Goal: Task Accomplishment & Management: Complete application form

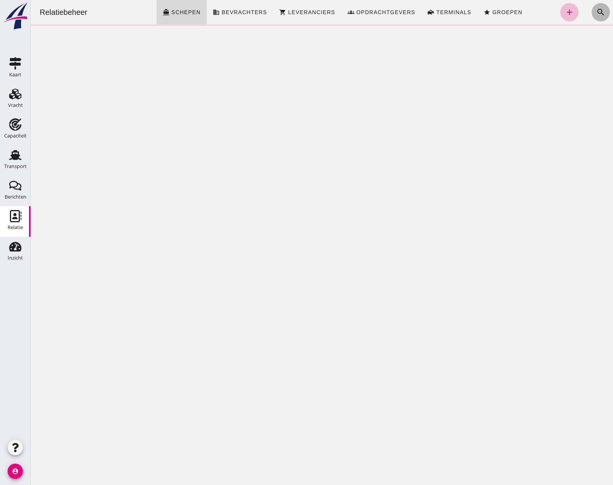
click at [597, 14] on icon "search" at bounding box center [601, 12] width 9 height 9
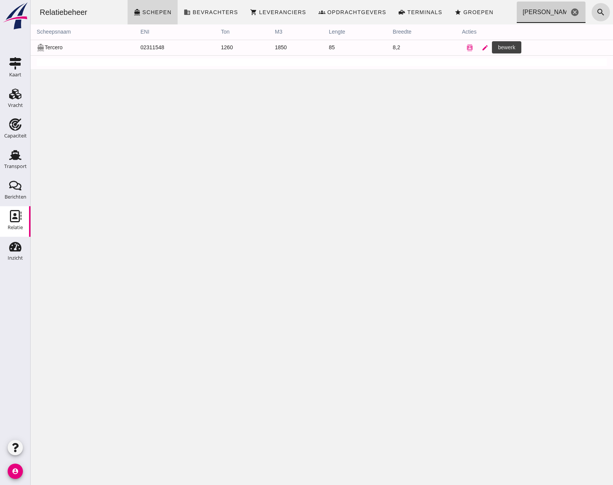
type input "[PERSON_NAME]"
click at [482, 47] on icon "edit" at bounding box center [485, 47] width 7 height 7
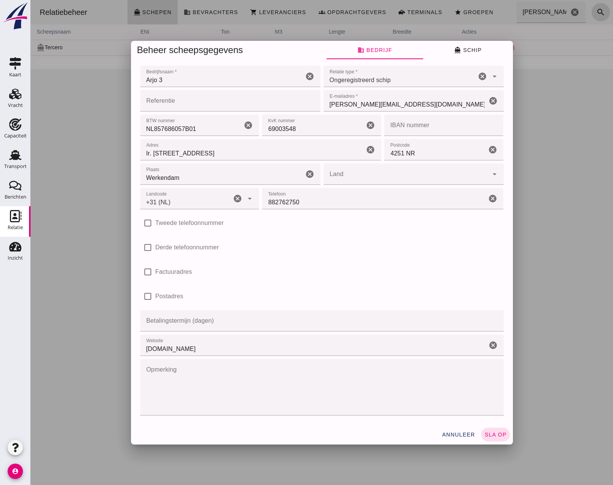
type input "+31 (NL)"
click at [312, 203] on input "882762750" at bounding box center [374, 198] width 225 height 21
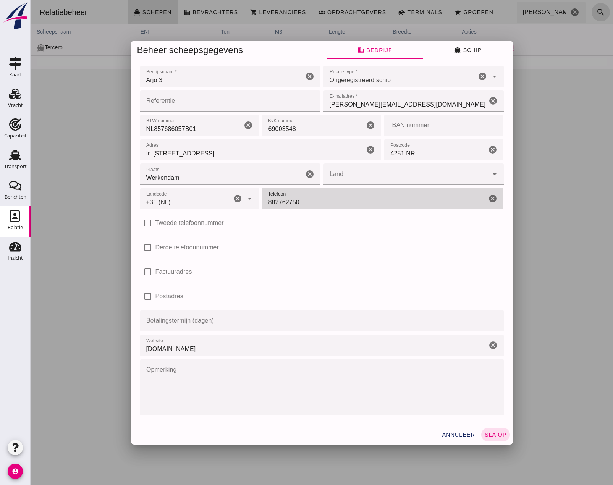
click at [302, 203] on input "882762750" at bounding box center [374, 198] width 225 height 21
type input "8"
type input "621 986 805"
click at [146, 222] on input "Tweede telefoonnummer" at bounding box center [147, 223] width 15 height 15
checkbox input "true"
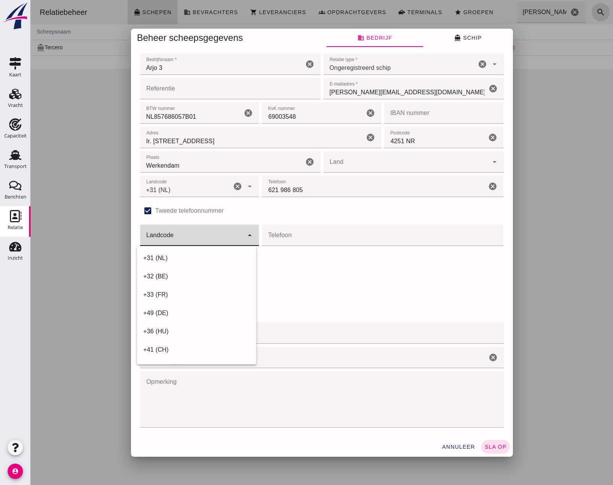
click at [181, 239] on input "Landcode" at bounding box center [192, 239] width 104 height 9
drag, startPoint x: 184, startPoint y: 259, endPoint x: 215, endPoint y: 250, distance: 31.9
click at [186, 258] on div "+31 (NL)" at bounding box center [196, 258] width 107 height 9
type input "+31 (NL)"
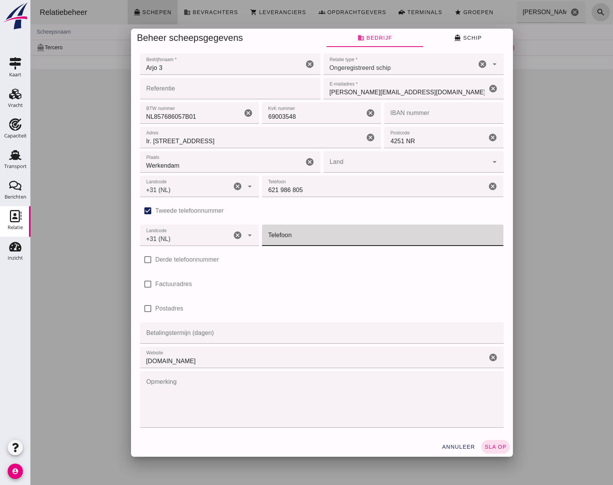
click at [282, 238] on input "Telefoon" at bounding box center [380, 235] width 237 height 21
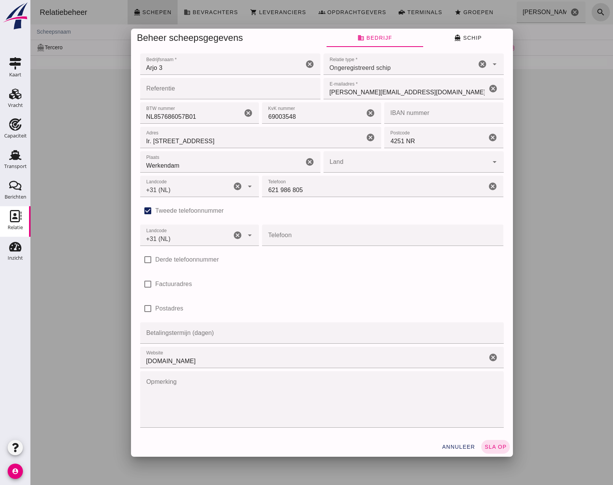
click at [297, 241] on input "Telefoon" at bounding box center [380, 235] width 237 height 21
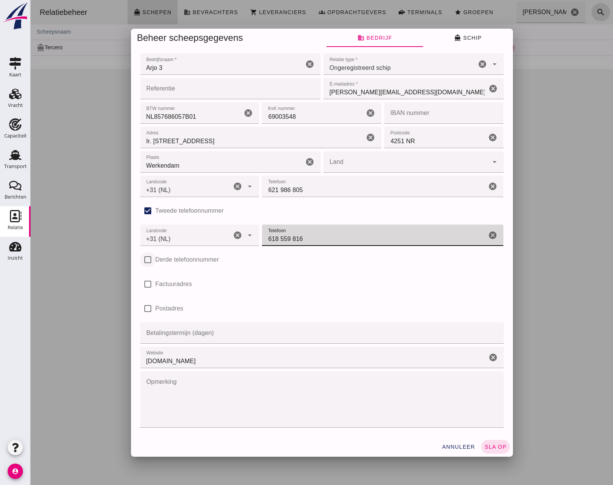
type input "618 559 816"
click at [146, 259] on input "Derde telefoonnummer" at bounding box center [147, 259] width 15 height 15
checkbox input "true"
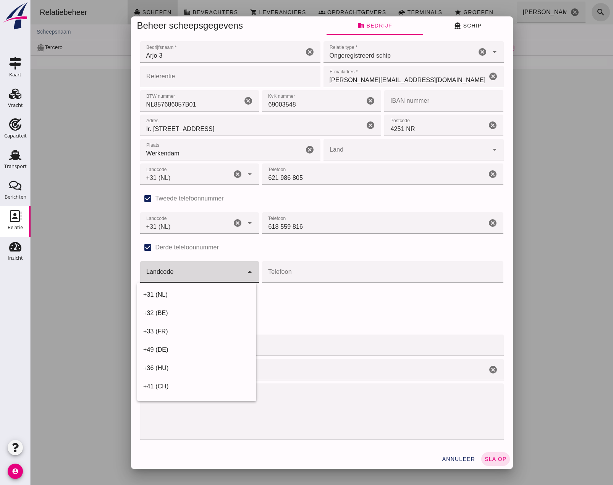
drag, startPoint x: 169, startPoint y: 269, endPoint x: 175, endPoint y: 277, distance: 9.6
click at [170, 270] on div at bounding box center [192, 271] width 104 height 21
click at [181, 297] on div "+31 (NL)" at bounding box center [196, 294] width 107 height 9
type input "+31 (NL)"
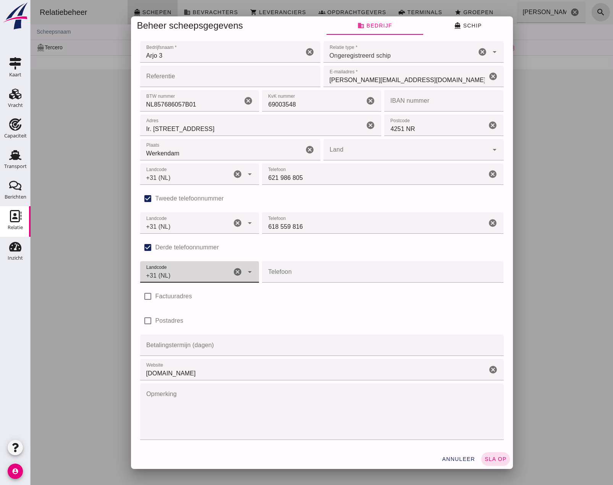
click at [292, 274] on input "Telefoon" at bounding box center [380, 271] width 237 height 21
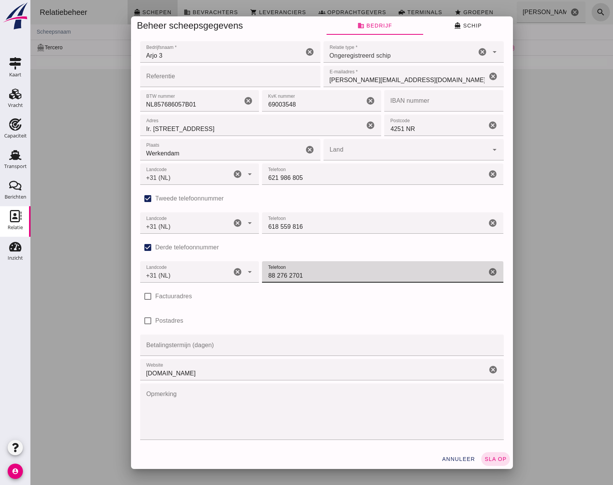
type input "88 276 2701"
click at [350, 54] on span "Ongeregistreerd schip" at bounding box center [361, 55] width 62 height 9
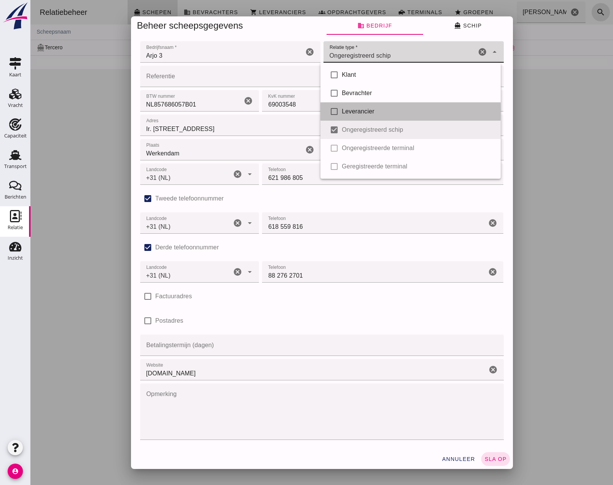
click at [405, 120] on div "check_box_outline_blank Leverancier" at bounding box center [411, 111] width 180 height 18
type input "unregistered_vessel, supplier"
click at [341, 110] on input "checkbox" at bounding box center [334, 111] width 15 height 15
checkbox input "false"
type input "unregistered_vessel"
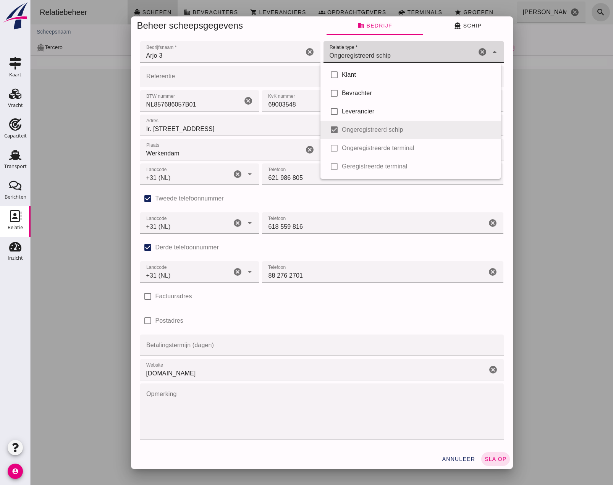
click at [378, 208] on div "check_box Tweede telefoonnummer" at bounding box center [322, 198] width 364 height 21
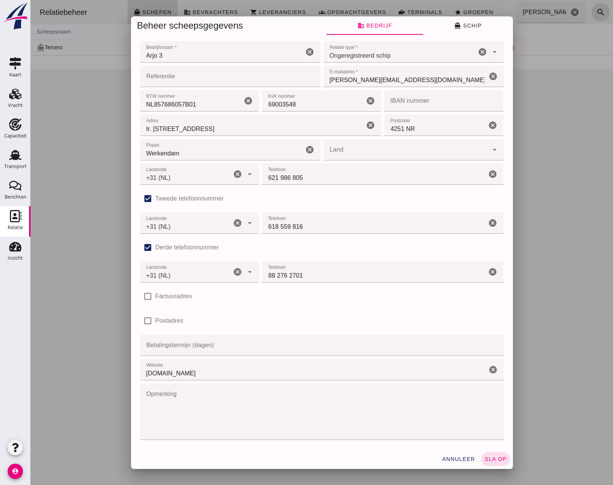
click at [460, 26] on span "directions_boat Schip" at bounding box center [468, 25] width 28 height 7
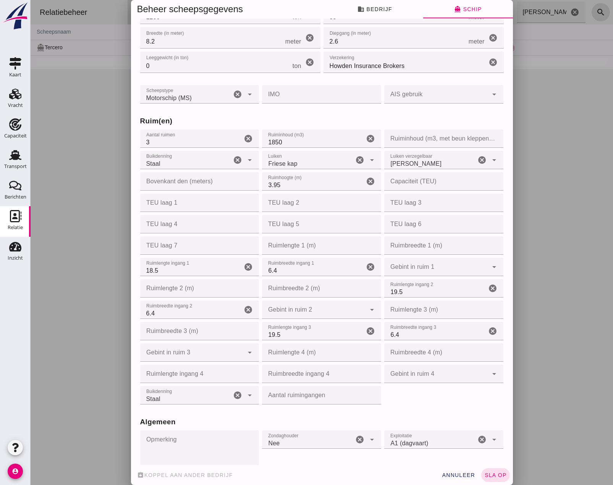
scroll to position [153, 0]
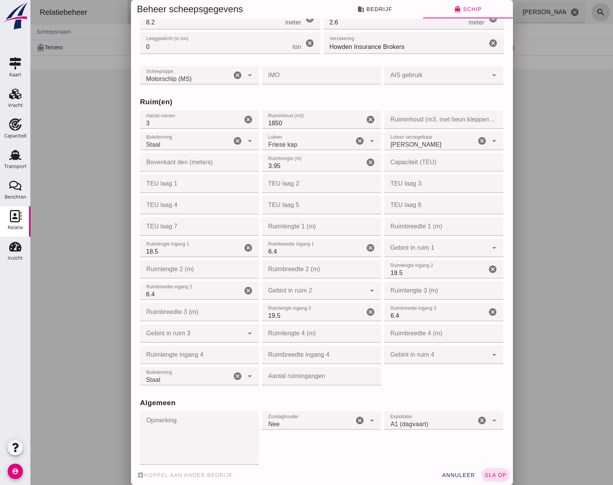
click at [204, 269] on input "Ruimlengte 2 (m)" at bounding box center [197, 269] width 115 height 18
type input "19"
type input "19.50"
click at [300, 302] on div "Ruimlengte ingang 3 Ruimlengte ingang 3 19.5 cancel" at bounding box center [322, 312] width 122 height 21
click at [290, 282] on div at bounding box center [314, 291] width 104 height 18
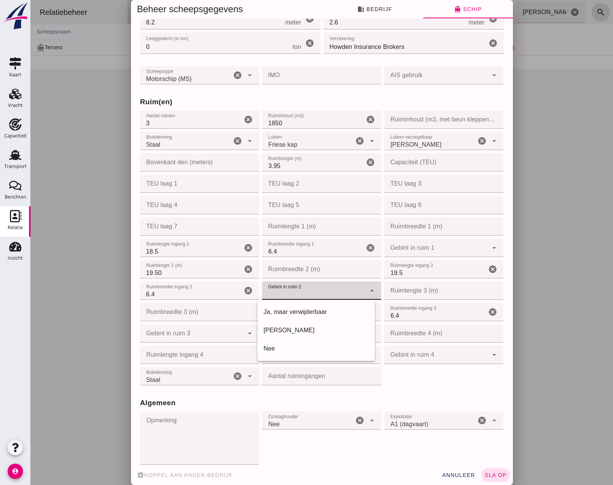
click at [283, 268] on input "Ruimbreedte 2 (m)" at bounding box center [319, 269] width 115 height 18
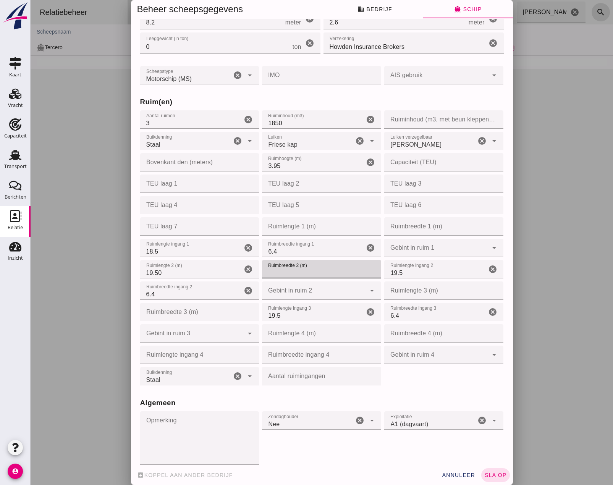
type input "6"
type input "6.40"
click at [415, 272] on input "19.5" at bounding box center [435, 269] width 102 height 18
type input "1"
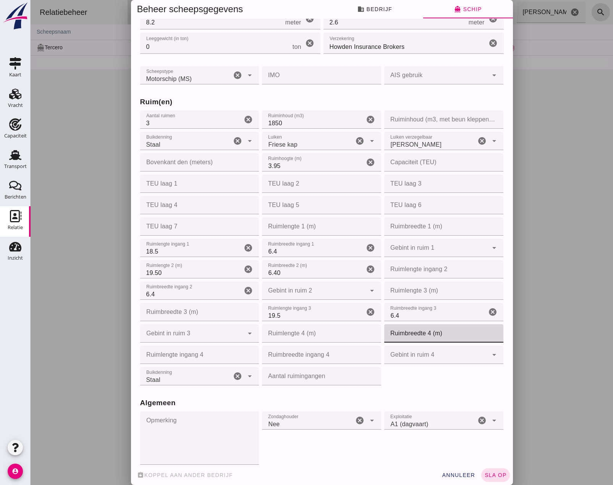
click at [418, 326] on input "Ruimbreedte 4 (m)" at bounding box center [441, 333] width 115 height 18
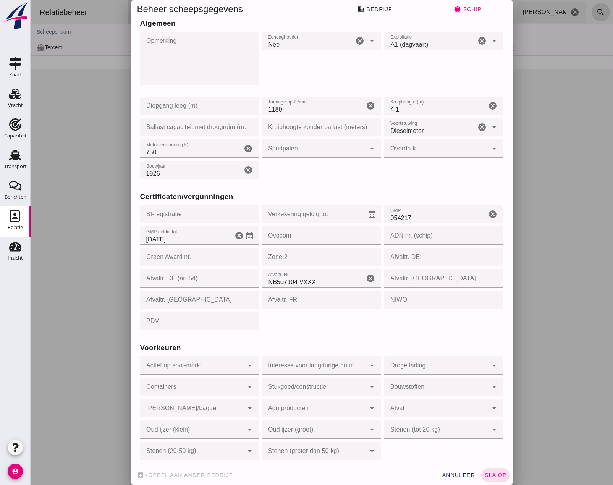
scroll to position [537, 0]
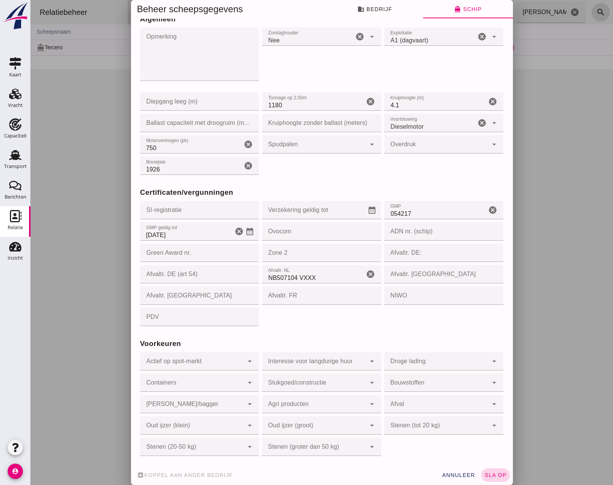
click at [493, 473] on span "sla op" at bounding box center [496, 475] width 23 height 6
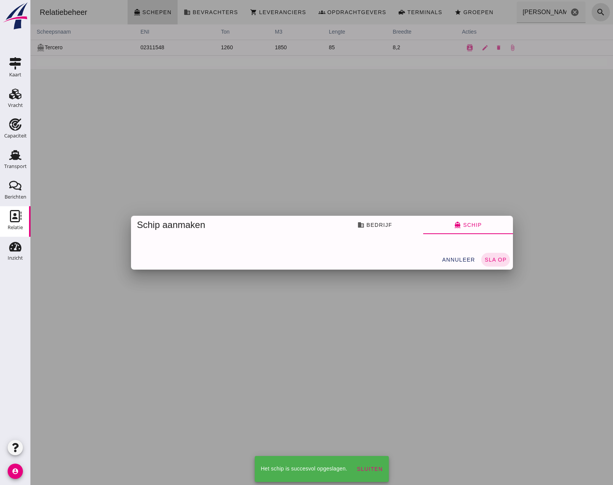
scroll to position [0, 0]
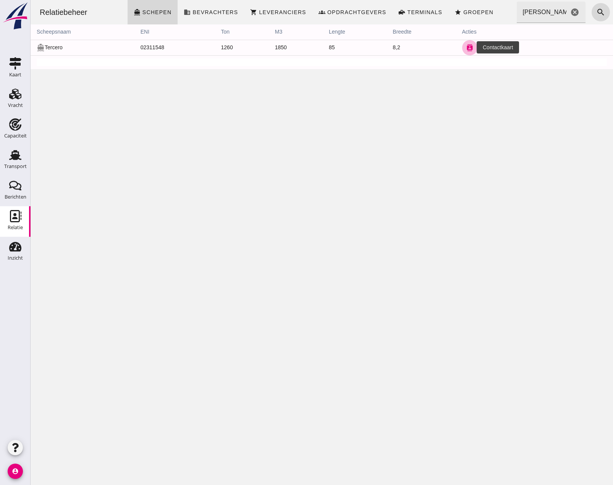
click at [467, 48] on icon "contacts" at bounding box center [470, 47] width 7 height 7
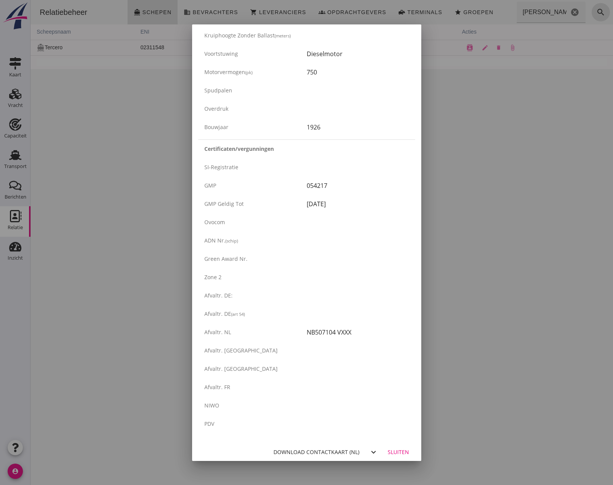
scroll to position [1116, 0]
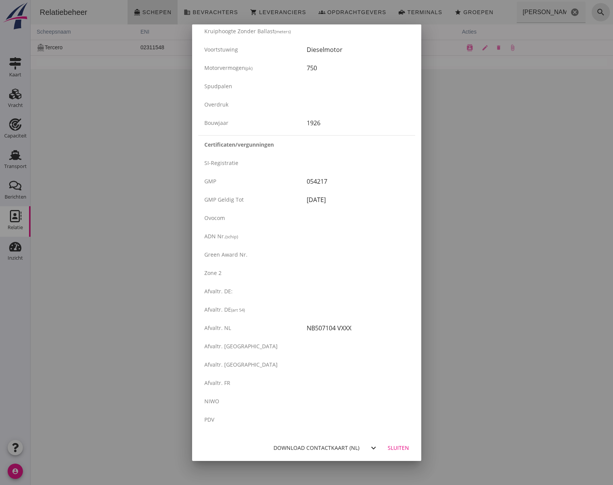
click at [393, 444] on div "Sluiten" at bounding box center [398, 448] width 21 height 8
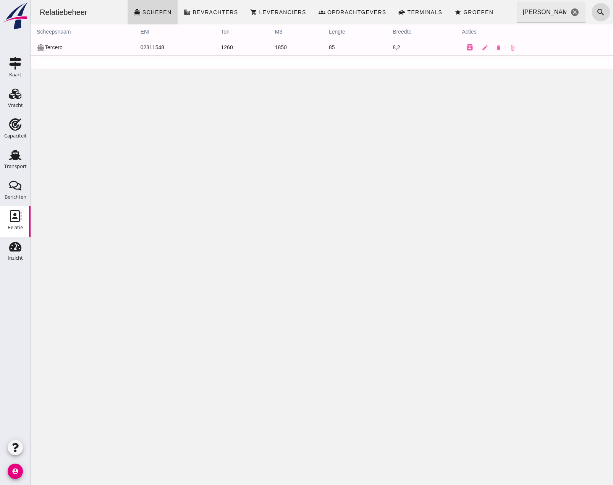
scroll to position [0, 0]
click at [509, 48] on icon "attach_file" at bounding box center [512, 47] width 7 height 7
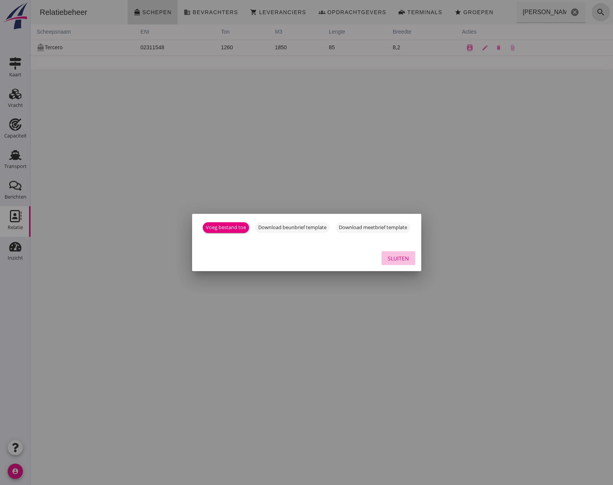
drag, startPoint x: 400, startPoint y: 262, endPoint x: 455, endPoint y: 74, distance: 195.9
click at [400, 262] on div "Sluiten" at bounding box center [398, 259] width 21 height 8
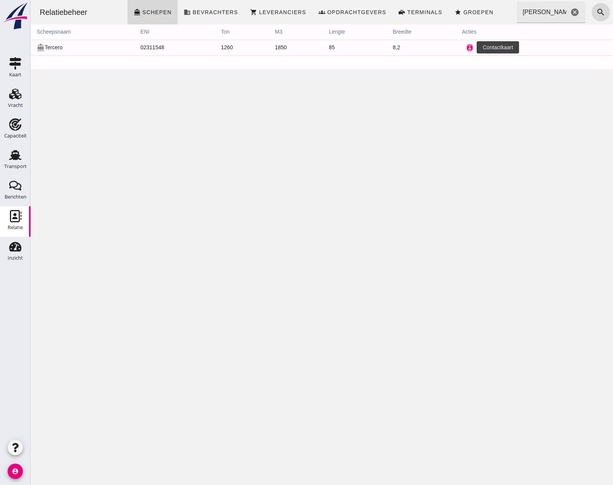
click at [467, 47] on icon "contacts" at bounding box center [470, 47] width 7 height 7
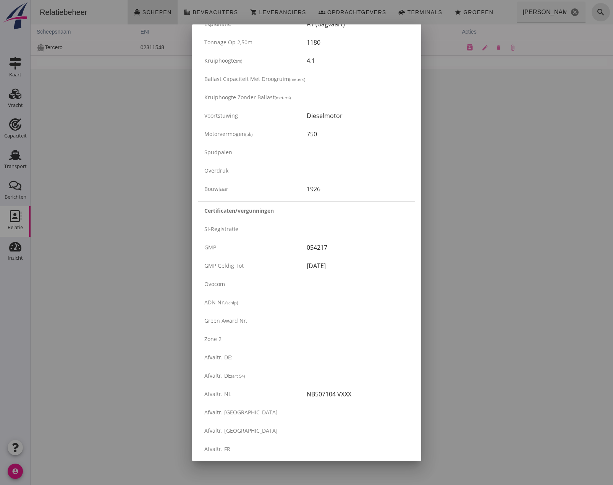
scroll to position [1116, 0]
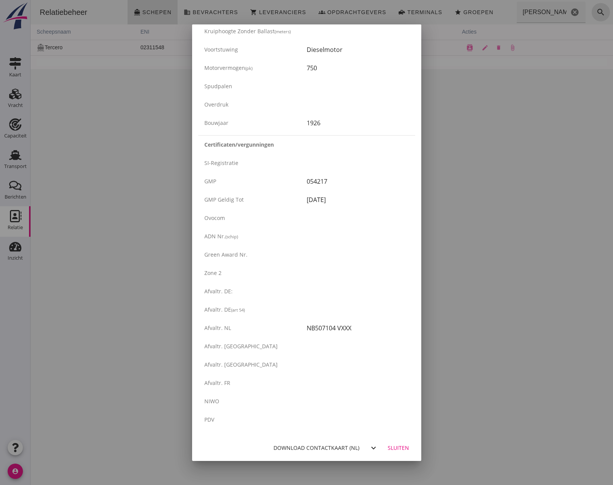
click at [323, 447] on div "Download contactkaart (nl)" at bounding box center [317, 448] width 86 height 8
click at [397, 450] on div "Sluiten" at bounding box center [398, 448] width 21 height 8
